Goal: Task Accomplishment & Management: Manage account settings

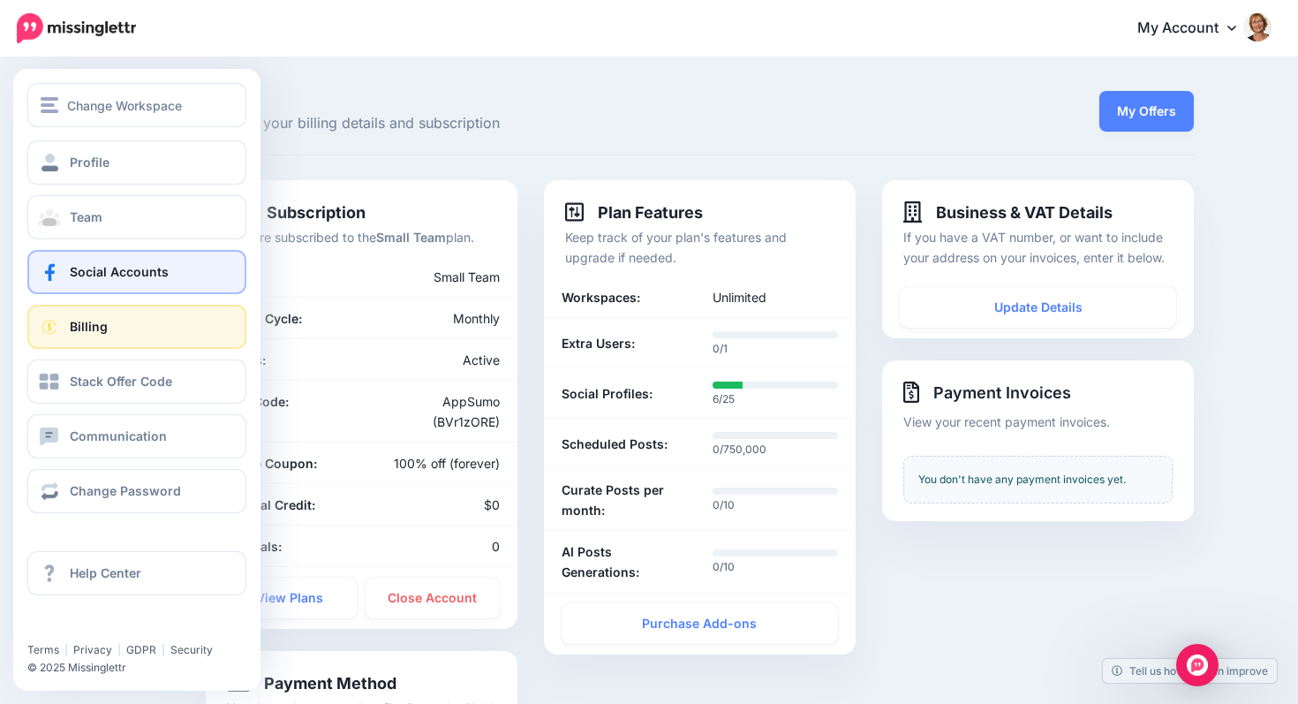
click at [162, 272] on span "Social Accounts" at bounding box center [119, 271] width 99 height 15
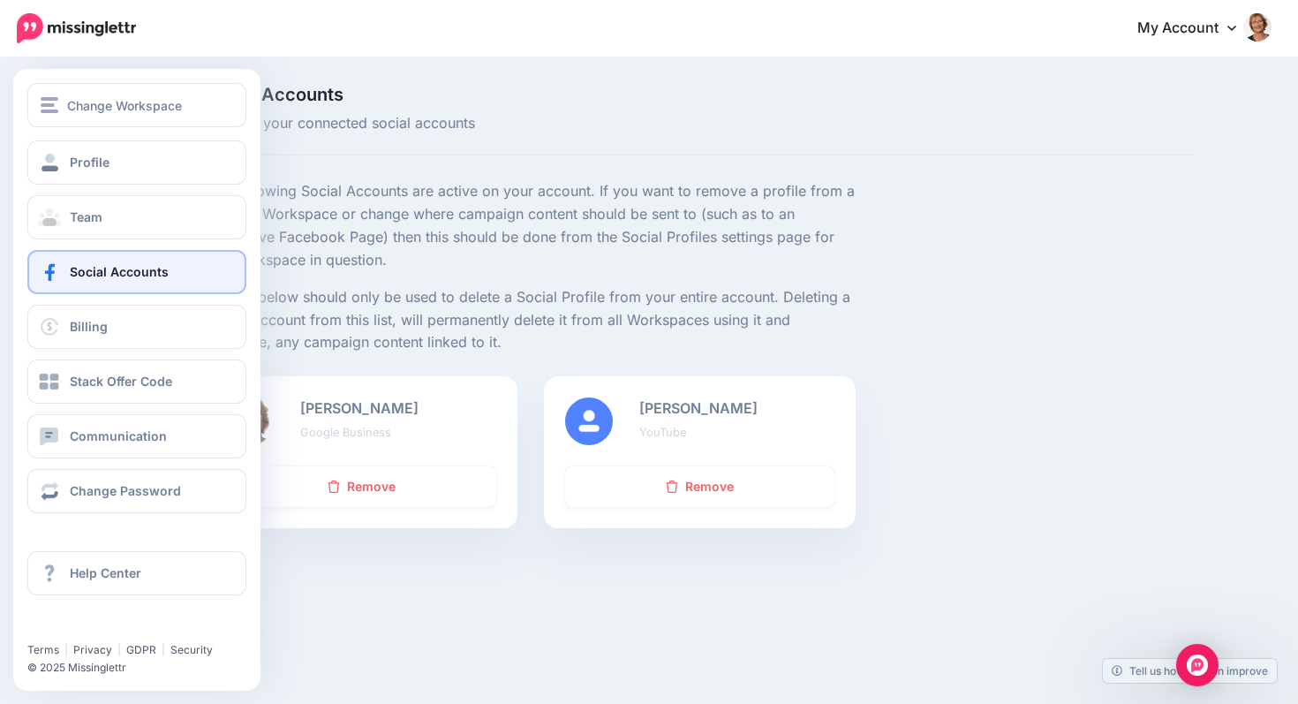
click at [81, 269] on span "Social Accounts" at bounding box center [119, 271] width 99 height 15
click at [129, 166] on link "Profile" at bounding box center [136, 162] width 219 height 44
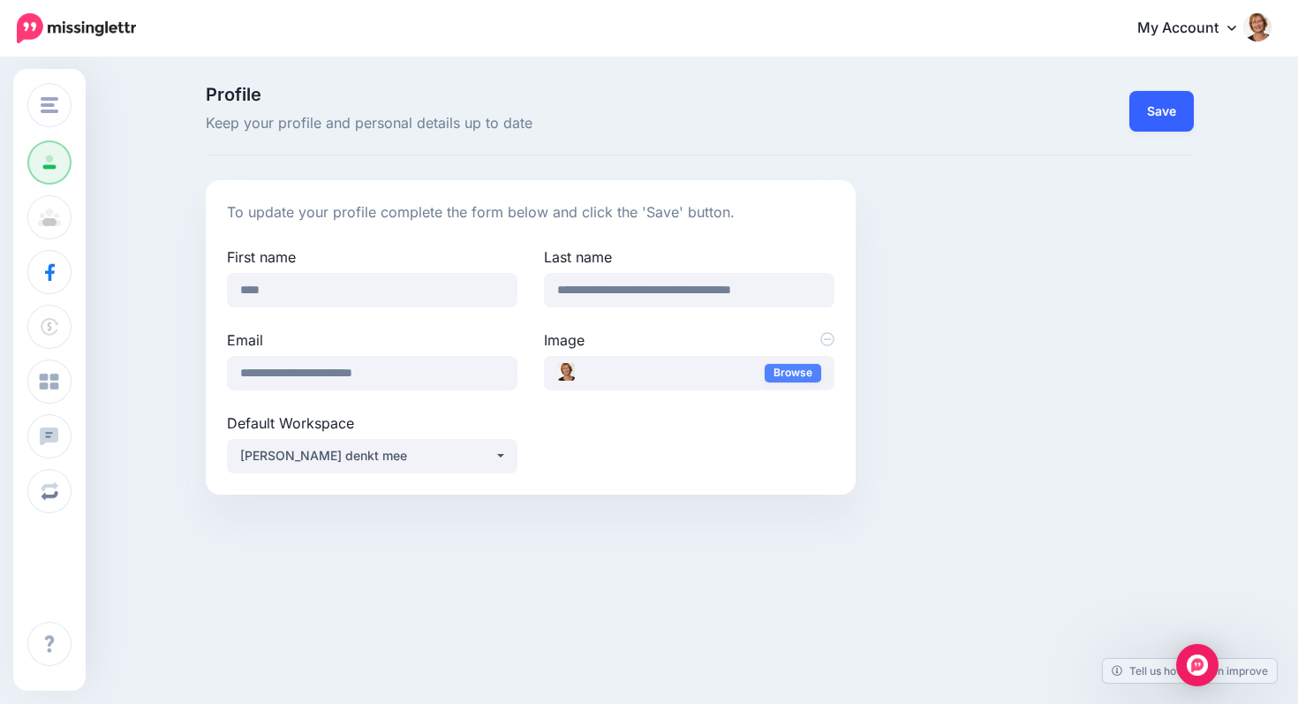
click at [1160, 117] on button "Save" at bounding box center [1161, 111] width 64 height 41
click at [1162, 109] on button "Save" at bounding box center [1161, 111] width 64 height 41
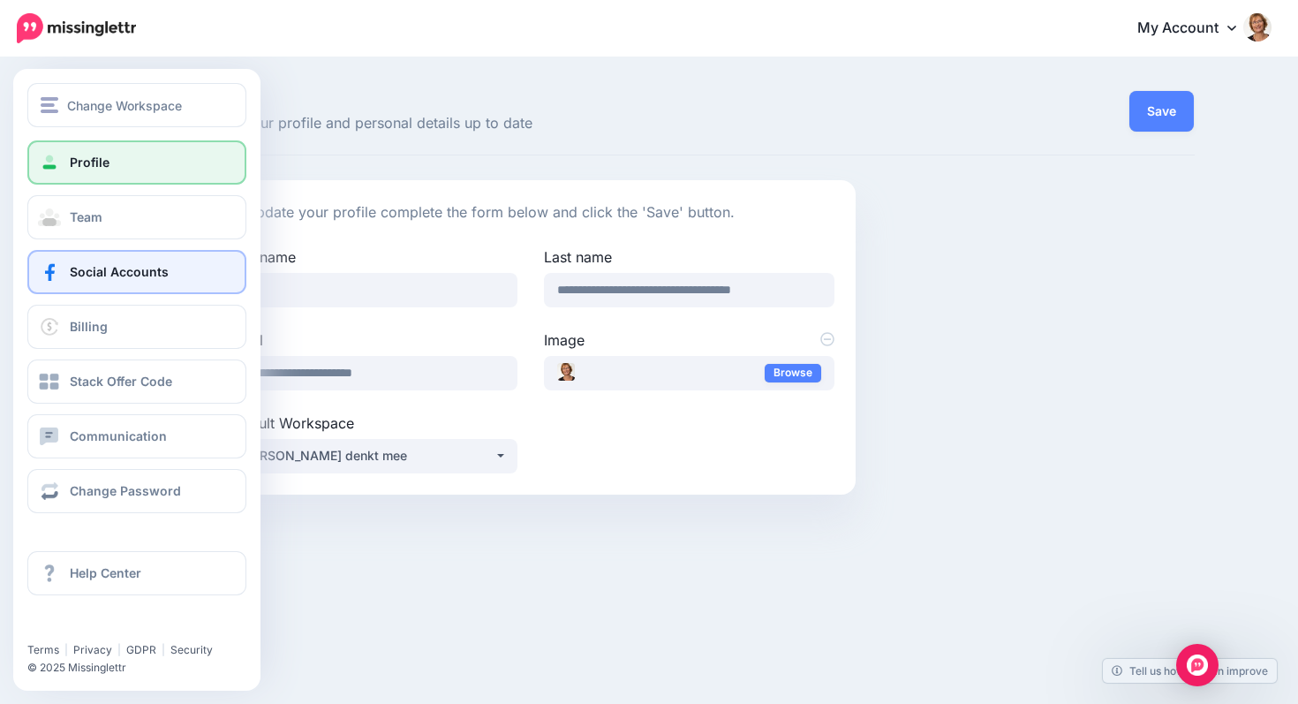
click at [64, 276] on link "Social Accounts" at bounding box center [136, 272] width 219 height 44
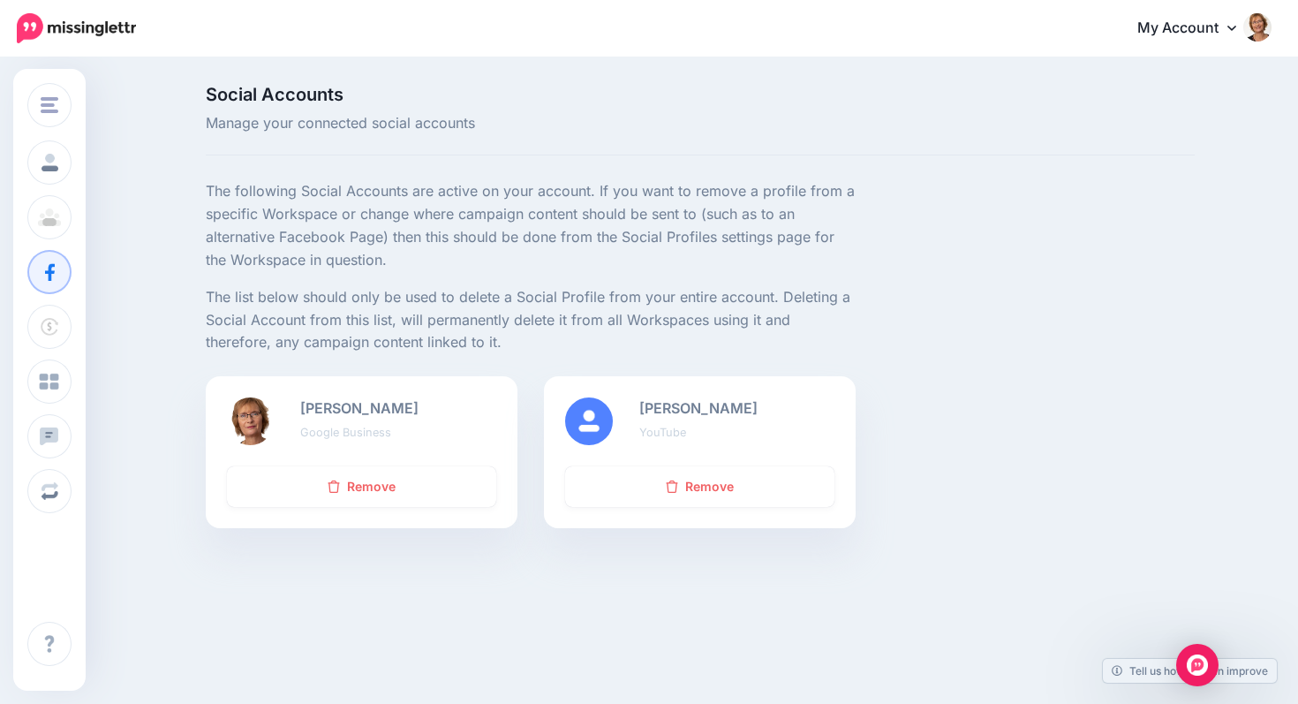
click at [1239, 30] on link "My Account" at bounding box center [1196, 28] width 152 height 43
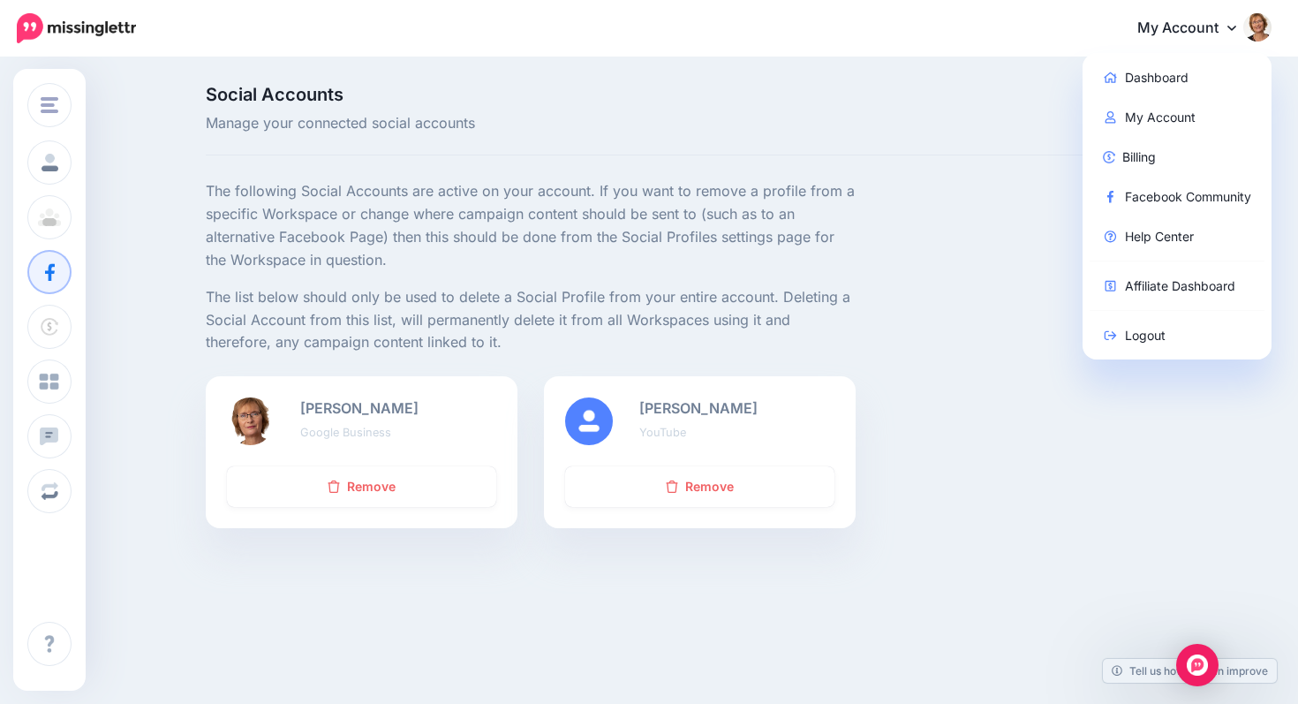
click at [934, 357] on div "The following Social Accounts are active on your account. If you want to remove…" at bounding box center [699, 278] width 1015 height 196
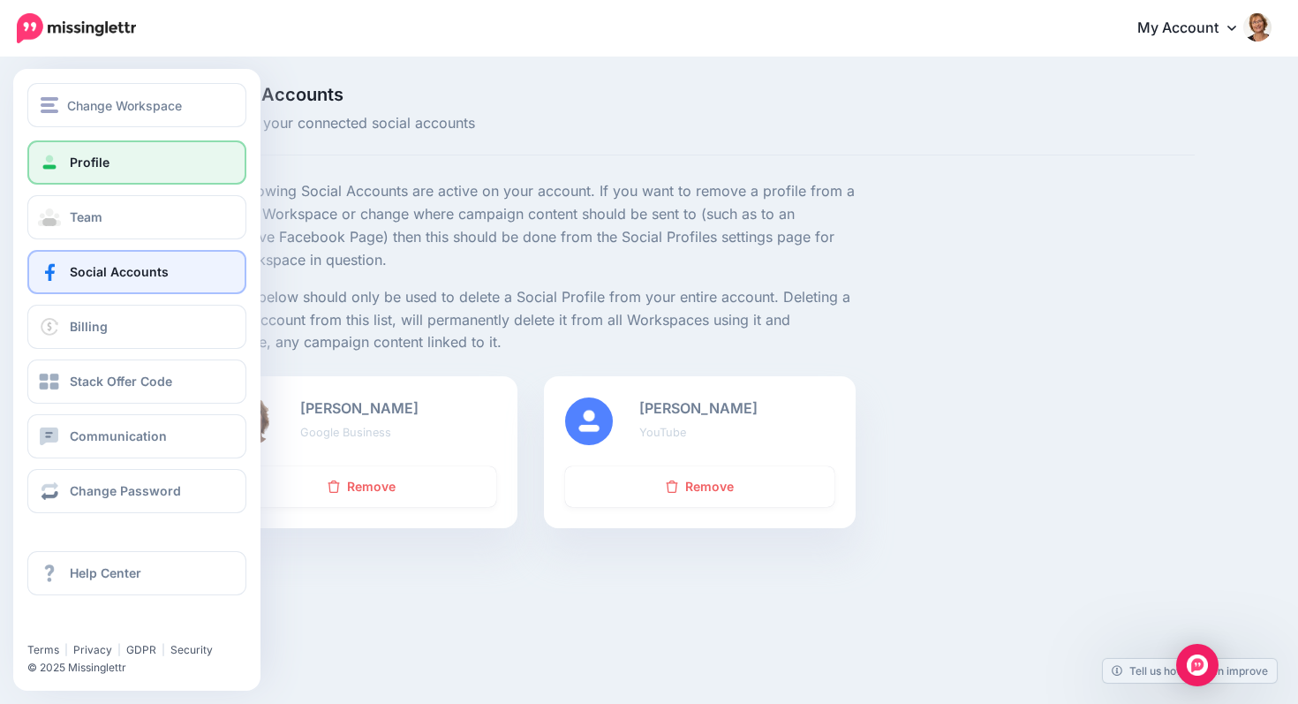
click at [208, 151] on link "Profile" at bounding box center [136, 162] width 219 height 44
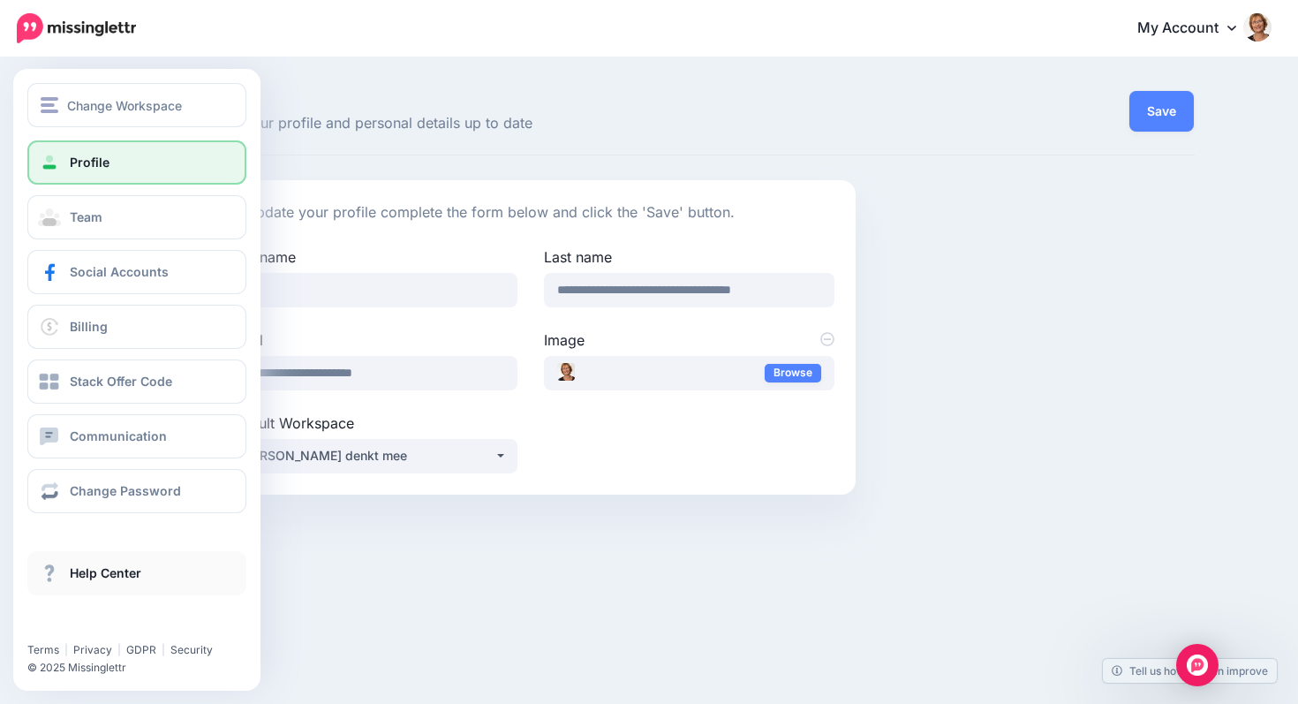
click at [94, 576] on span "Help Center" at bounding box center [106, 572] width 72 height 15
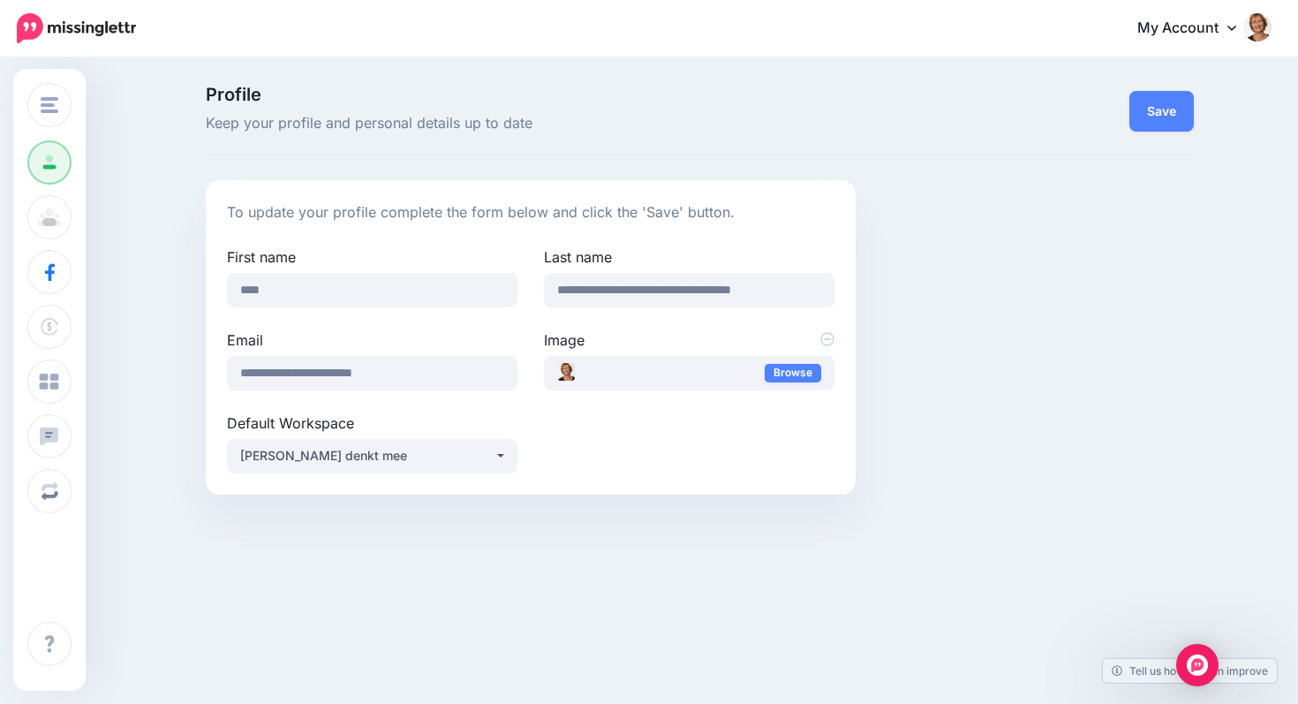
click at [1235, 31] on icon at bounding box center [1231, 27] width 9 height 14
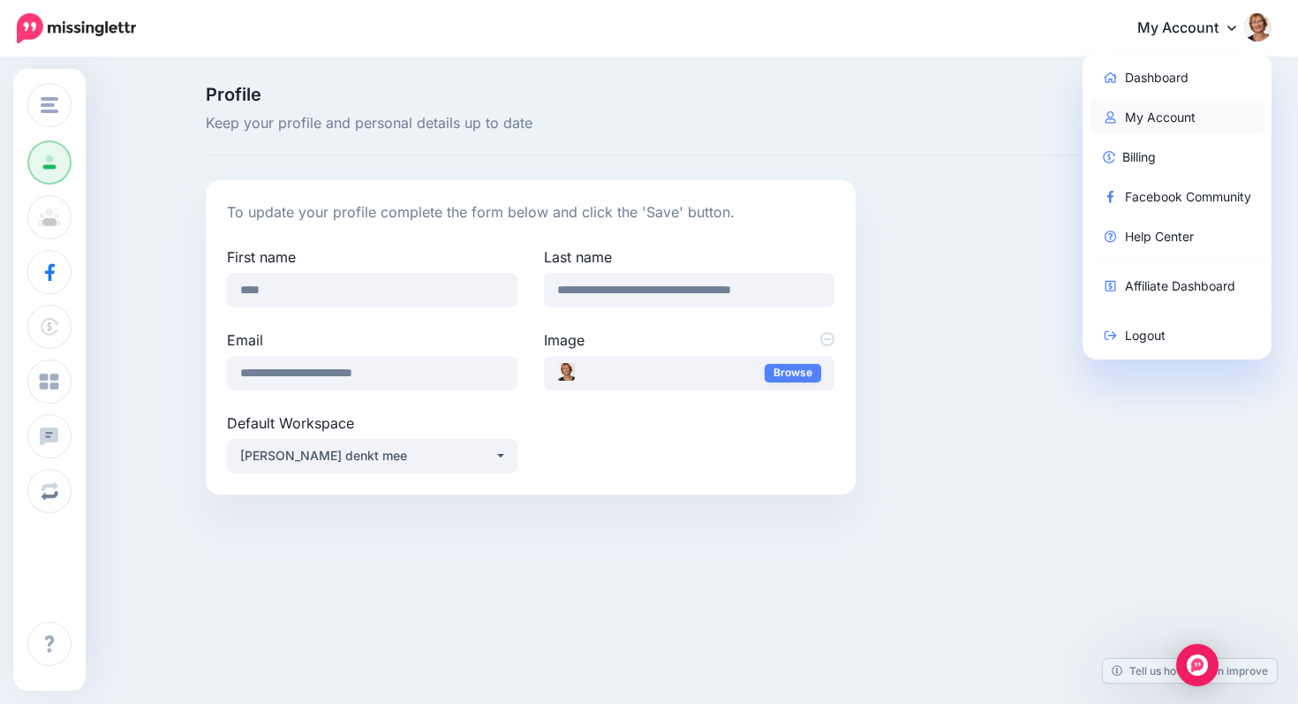
click at [1181, 112] on link "My Account" at bounding box center [1178, 117] width 176 height 34
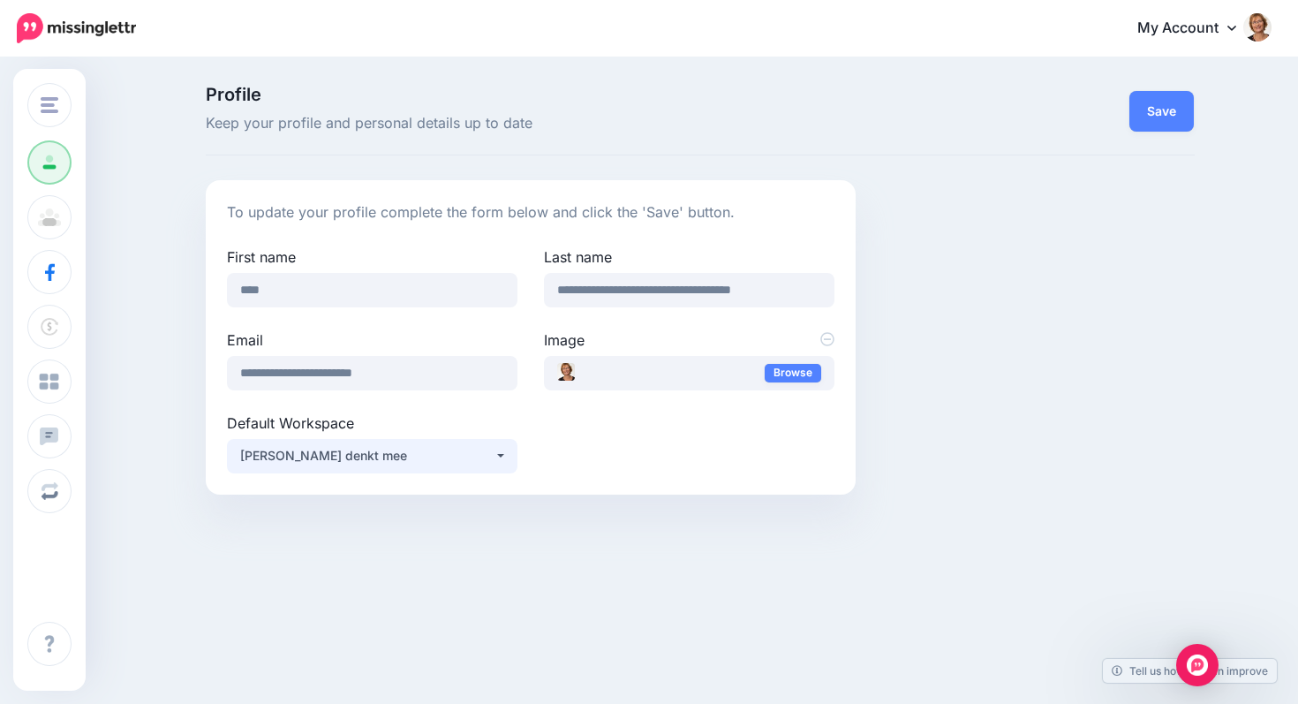
click at [369, 459] on div "[PERSON_NAME] denkt mee" at bounding box center [367, 455] width 254 height 21
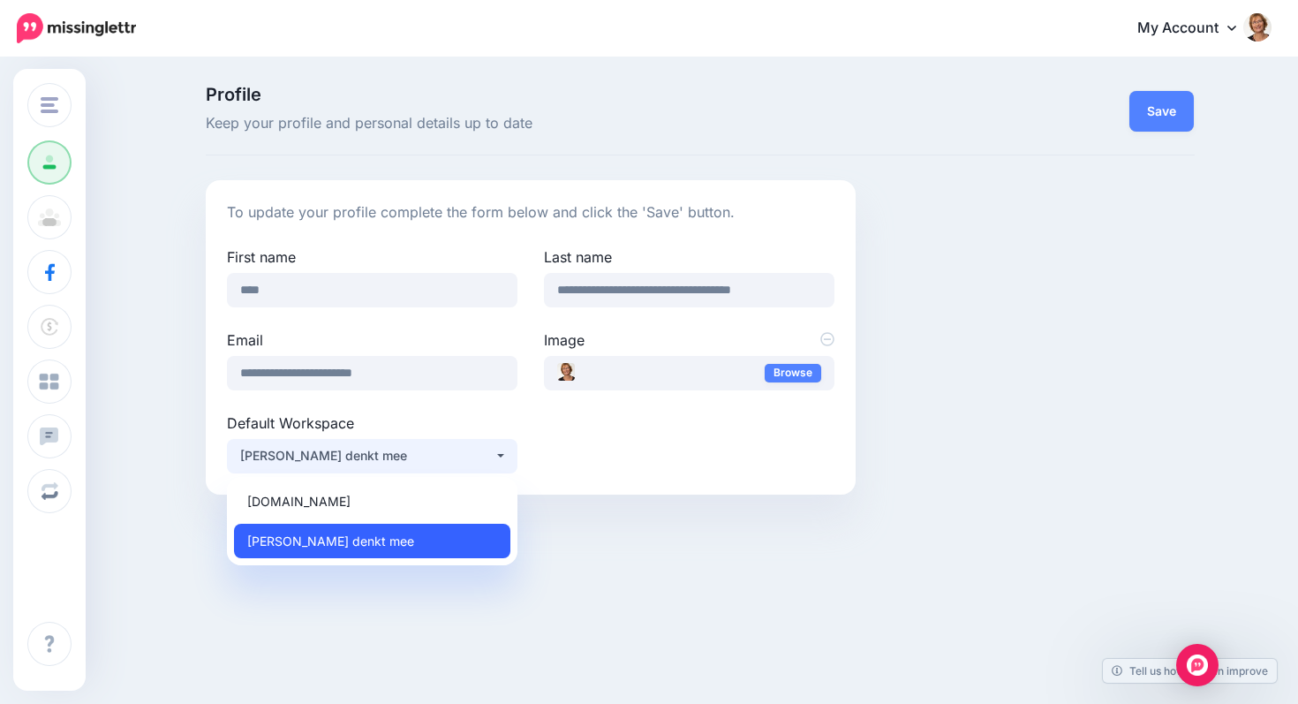
click at [354, 532] on link "[PERSON_NAME] denkt mee" at bounding box center [372, 541] width 276 height 34
select select "*****"
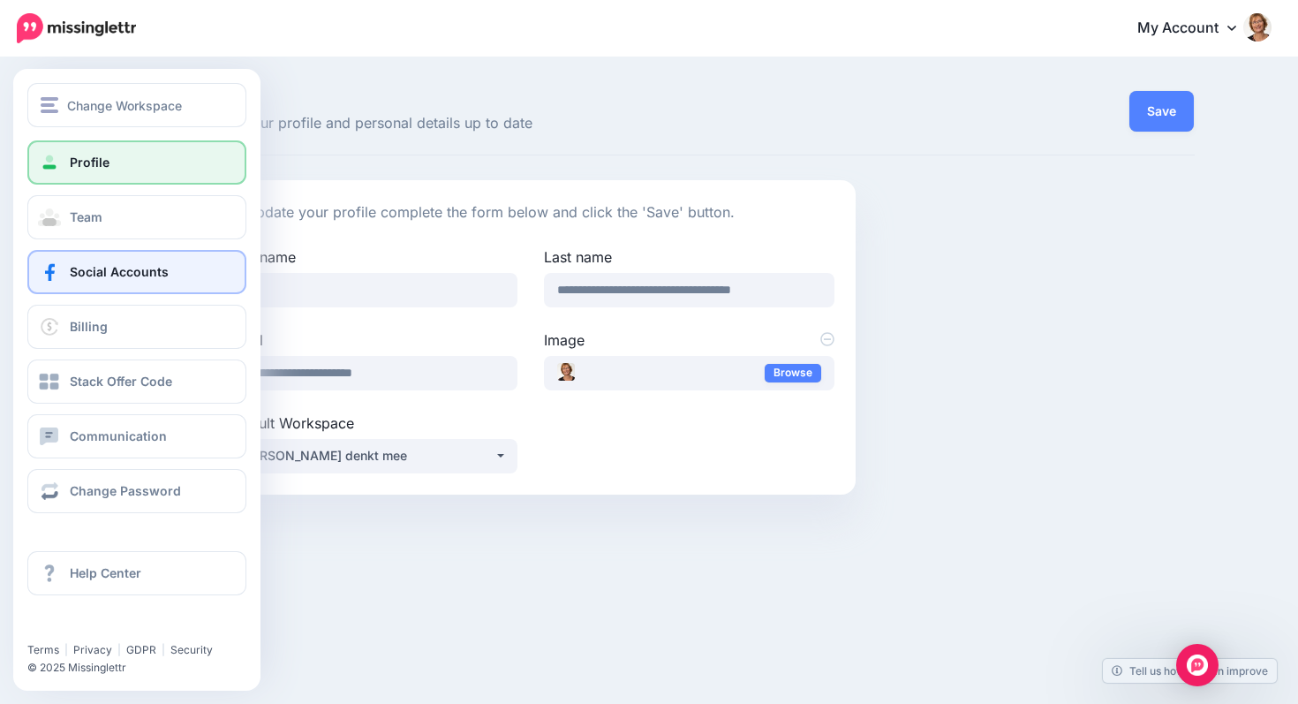
click at [53, 263] on span at bounding box center [49, 272] width 23 height 18
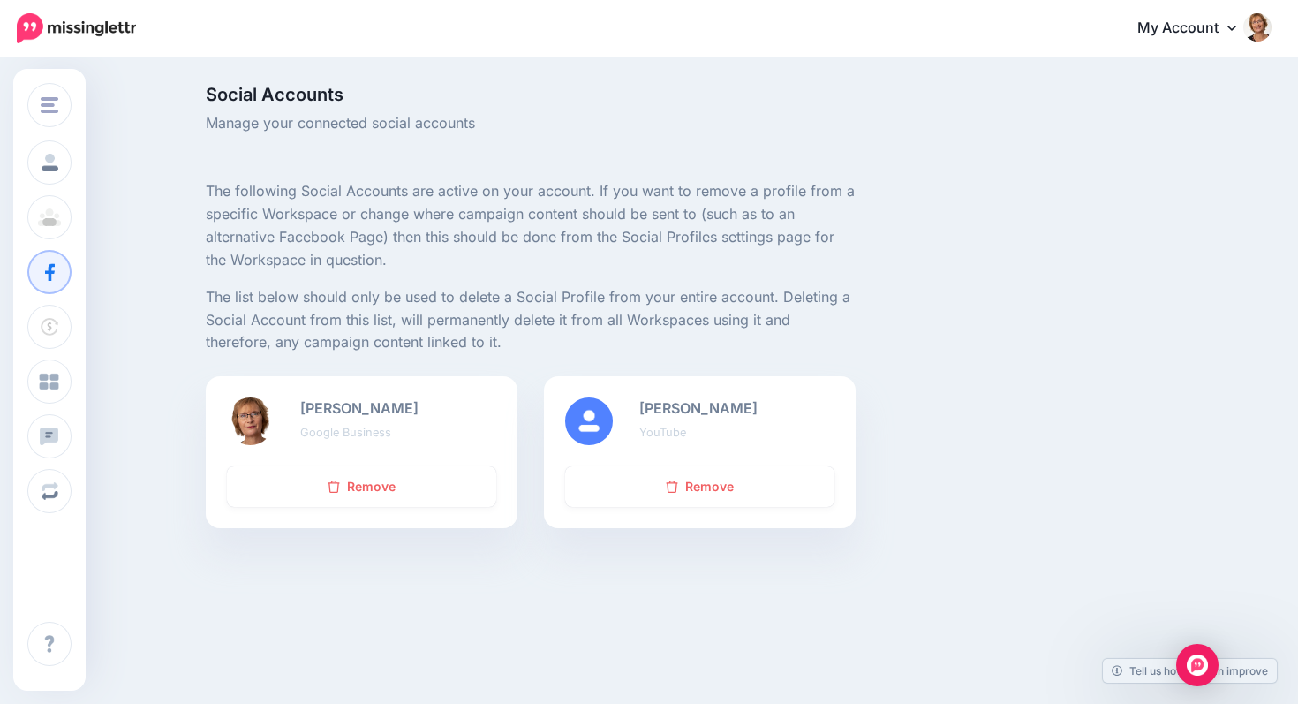
scroll to position [24, 0]
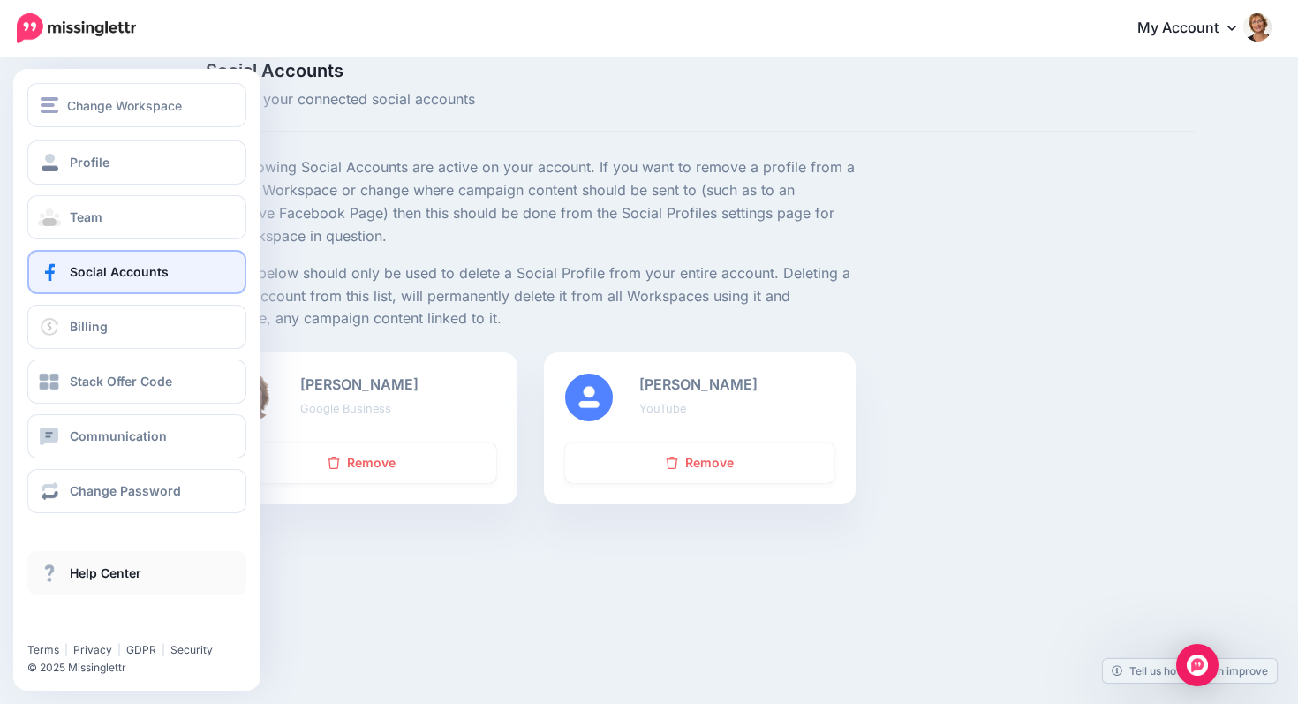
click at [175, 576] on link "Help Center" at bounding box center [136, 573] width 219 height 44
